Goal: Information Seeking & Learning: Understand process/instructions

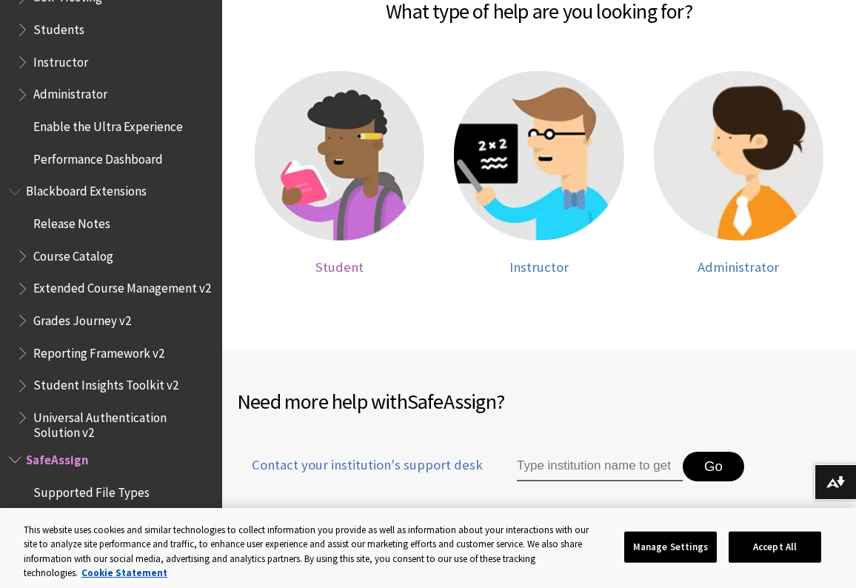
scroll to position [368, 0]
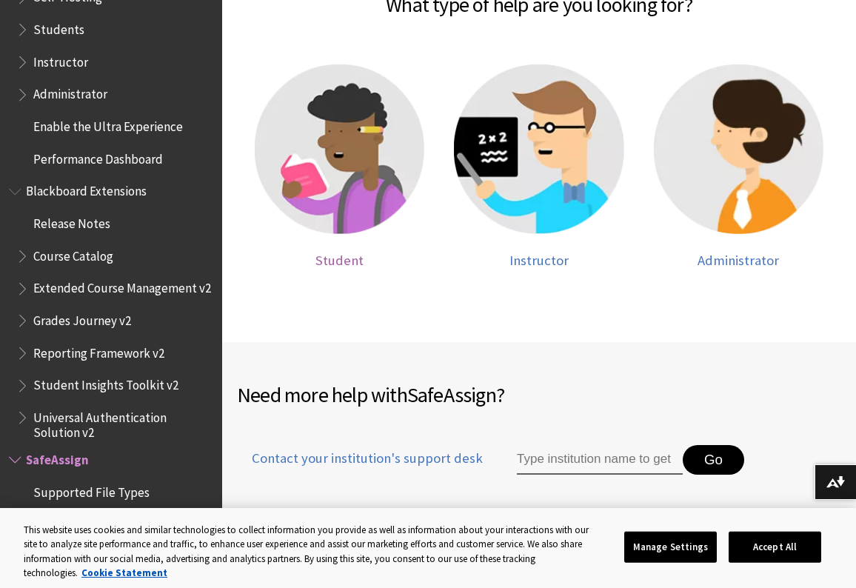
click at [352, 256] on span "Student" at bounding box center [340, 260] width 48 height 17
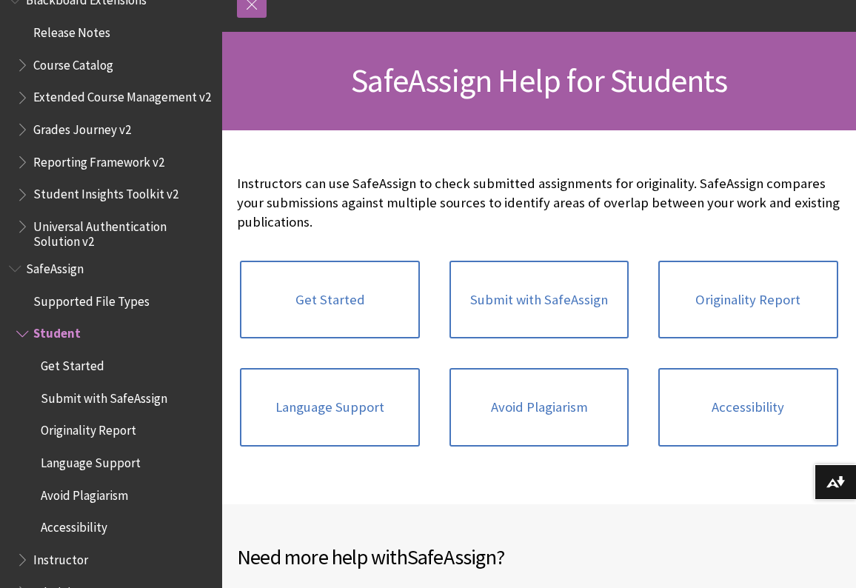
scroll to position [181, 0]
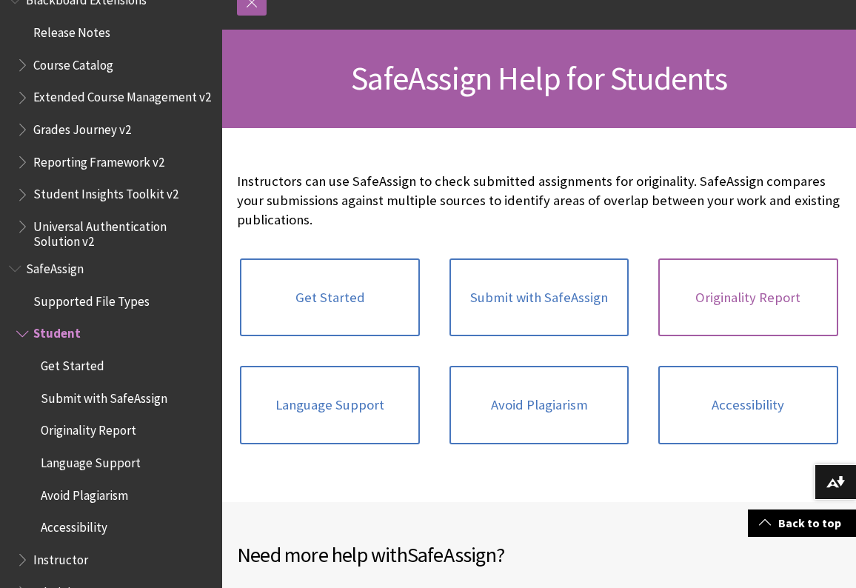
click at [693, 281] on link "Originality Report" at bounding box center [748, 298] width 179 height 79
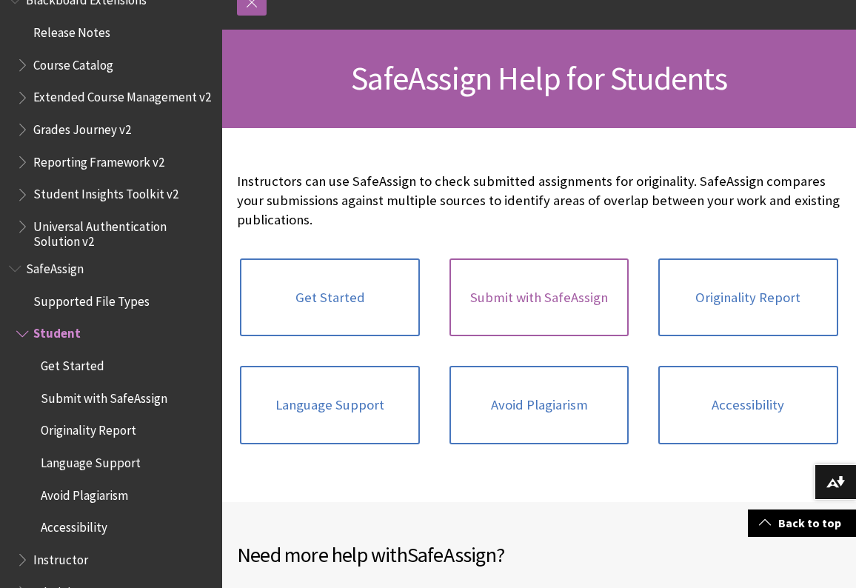
click at [535, 310] on link "Submit with SafeAssign" at bounding box center [539, 298] width 179 height 79
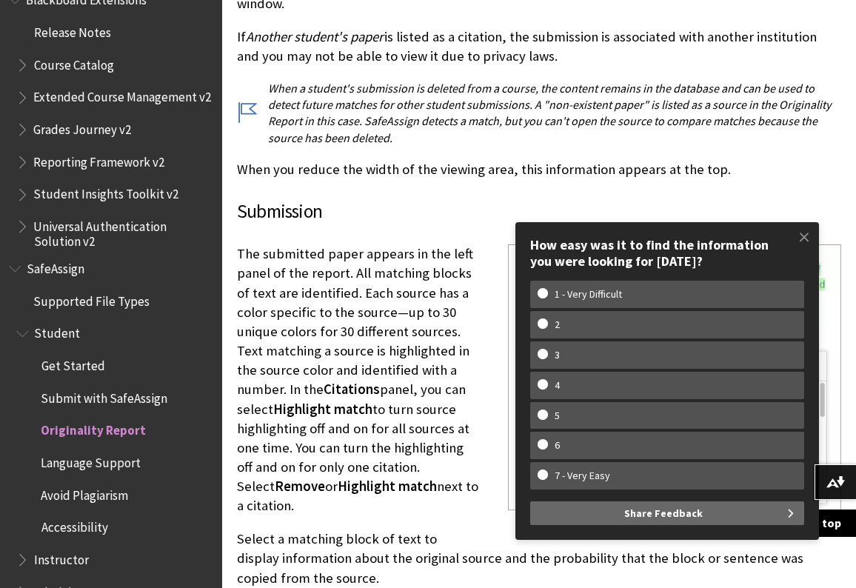
scroll to position [3438, 0]
click at [804, 245] on span at bounding box center [804, 236] width 31 height 31
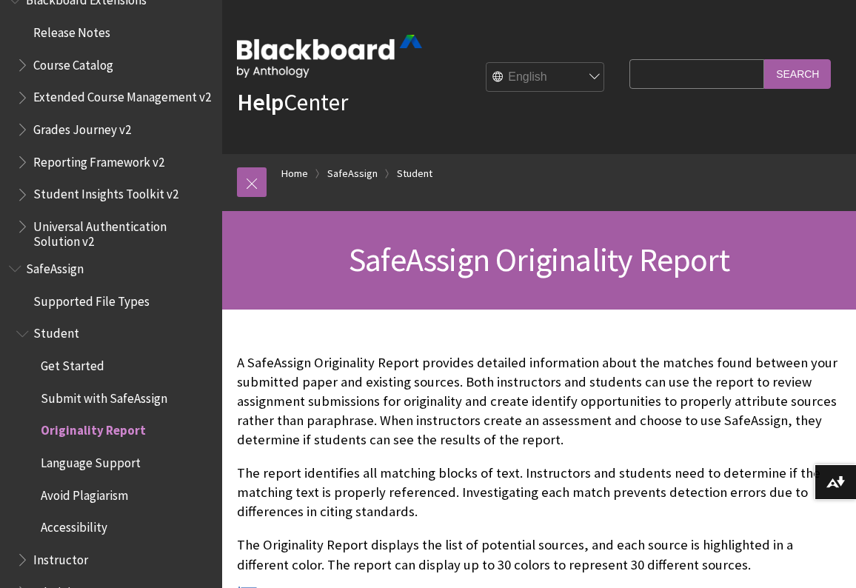
scroll to position [0, 0]
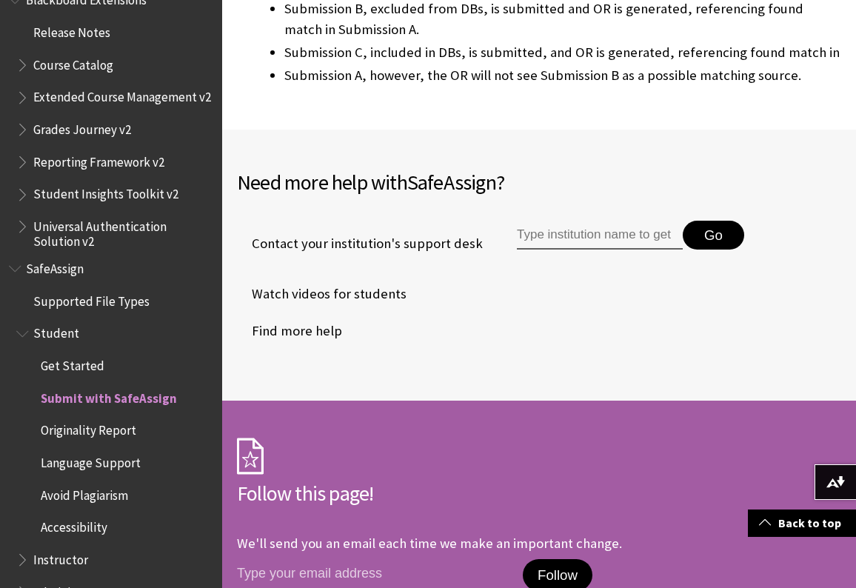
scroll to position [3505, 0]
